Goal: Transaction & Acquisition: Purchase product/service

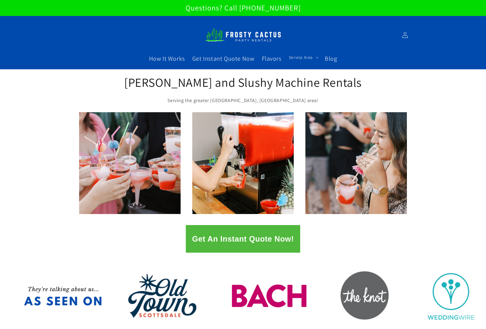
click at [255, 240] on button "Get An Instant Quote Now!" at bounding box center [243, 239] width 114 height 28
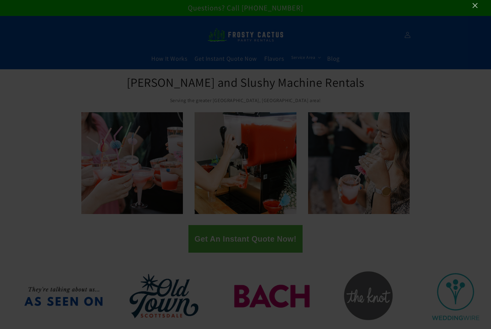
click at [477, 4] on icon "Close" at bounding box center [474, 5] width 5 height 5
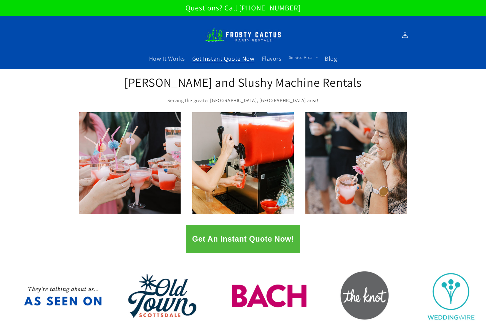
click at [246, 58] on span "Get Instant Quote Now" at bounding box center [223, 59] width 62 height 8
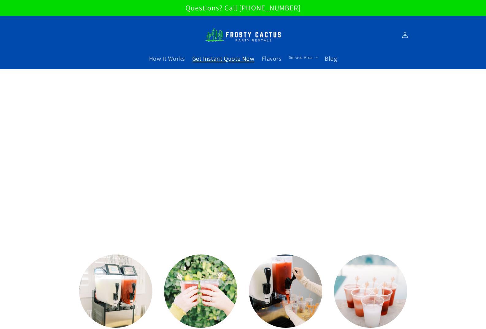
drag, startPoint x: 277, startPoint y: 10, endPoint x: 248, endPoint y: 9, distance: 28.9
click at [248, 9] on p "Questions? Call [PHONE_NUMBER]" at bounding box center [243, 8] width 486 height 16
click at [247, 40] on img at bounding box center [243, 35] width 77 height 21
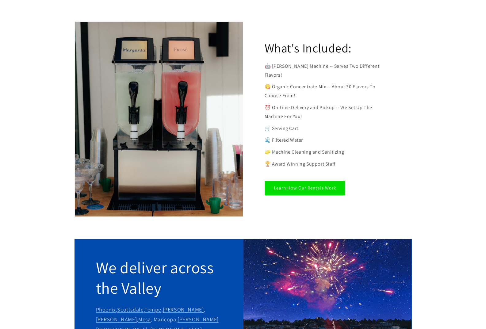
scroll to position [215, 0]
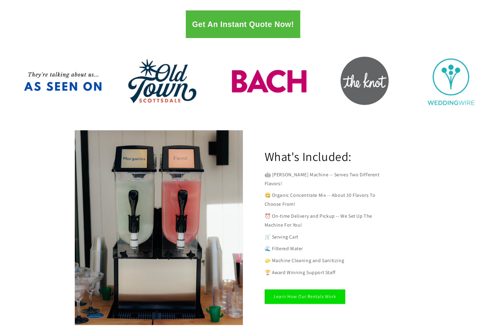
click at [186, 193] on img at bounding box center [159, 227] width 168 height 195
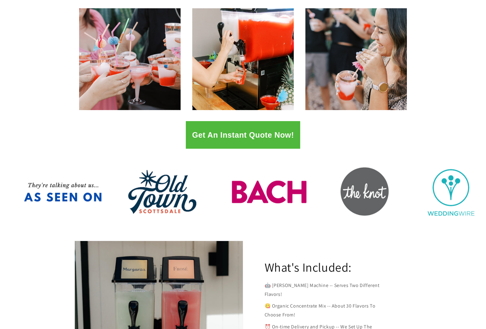
scroll to position [0, 0]
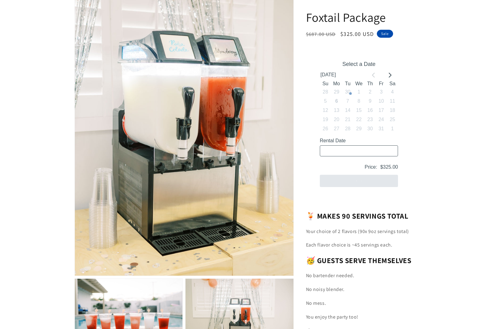
scroll to position [123, 0]
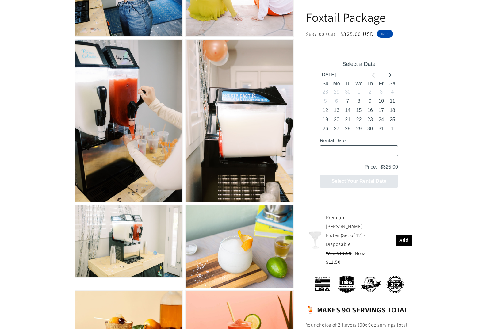
scroll to position [889, 0]
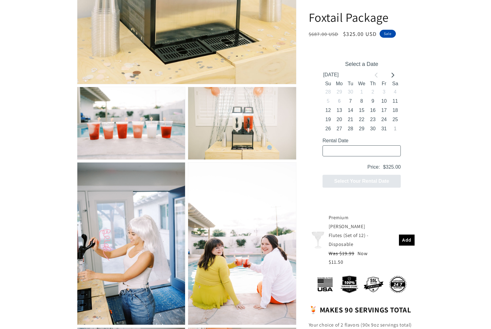
scroll to position [184, 0]
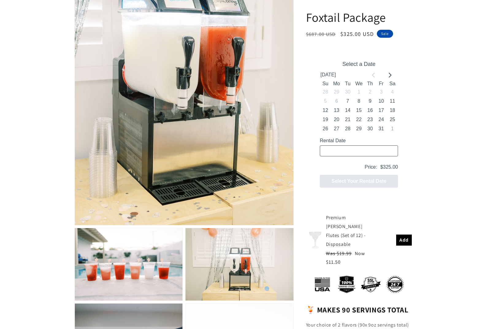
click at [75, 225] on button "Open media 1 in modal" at bounding box center [75, 225] width 0 height 0
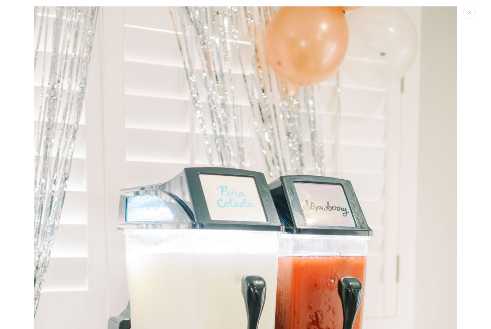
scroll to position [6, 0]
